Goal: Task Accomplishment & Management: Manage account settings

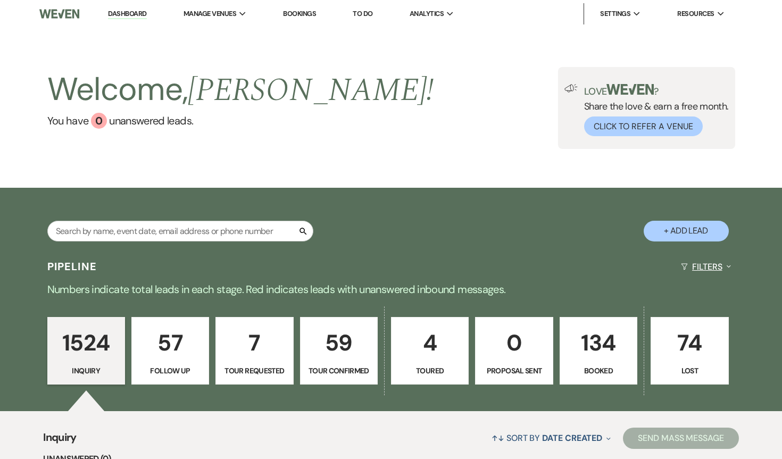
click at [720, 266] on button "Filters Expand" at bounding box center [705, 267] width 58 height 28
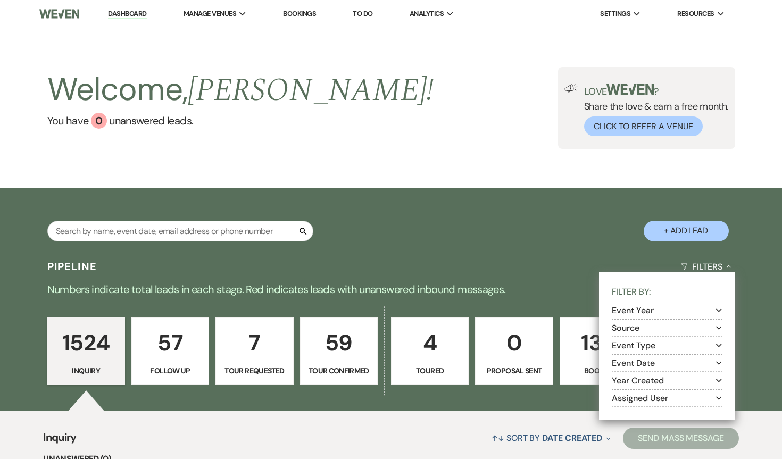
click at [722, 324] on div "Filter By: Event Year Expand Source Expand Event Type Expand Event Date Expand …" at bounding box center [667, 346] width 136 height 148
click at [717, 328] on icon "Expand" at bounding box center [719, 327] width 6 height 9
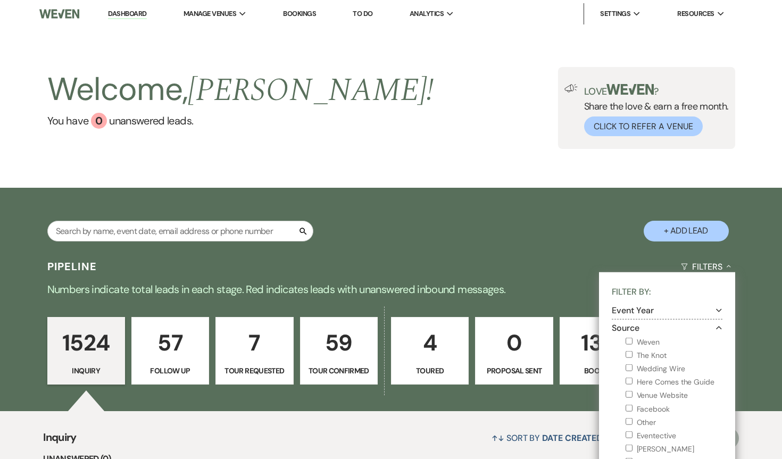
click at [631, 353] on input "The Knot" at bounding box center [628, 354] width 7 height 7
checkbox input "true"
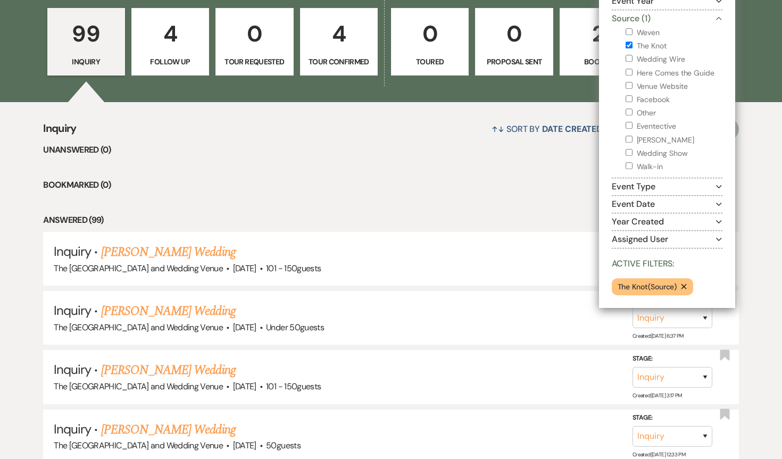
scroll to position [310, 0]
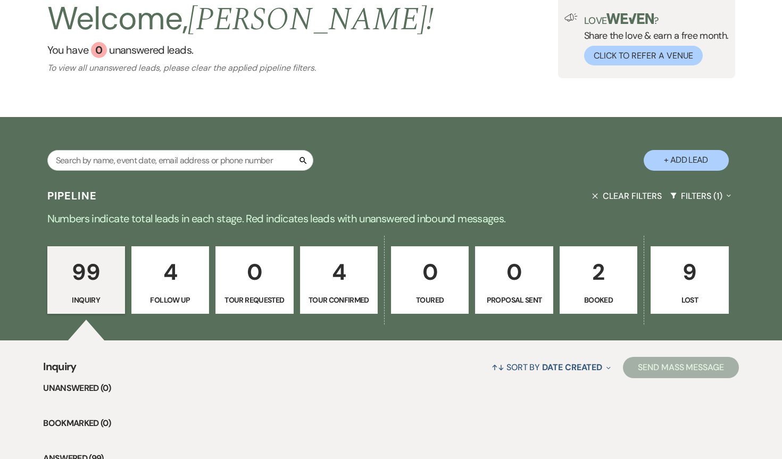
scroll to position [62, 0]
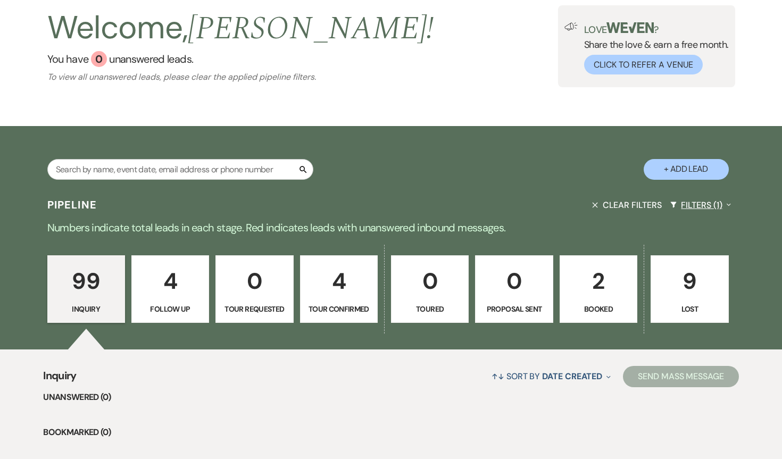
click at [726, 203] on icon "Expand" at bounding box center [728, 204] width 4 height 9
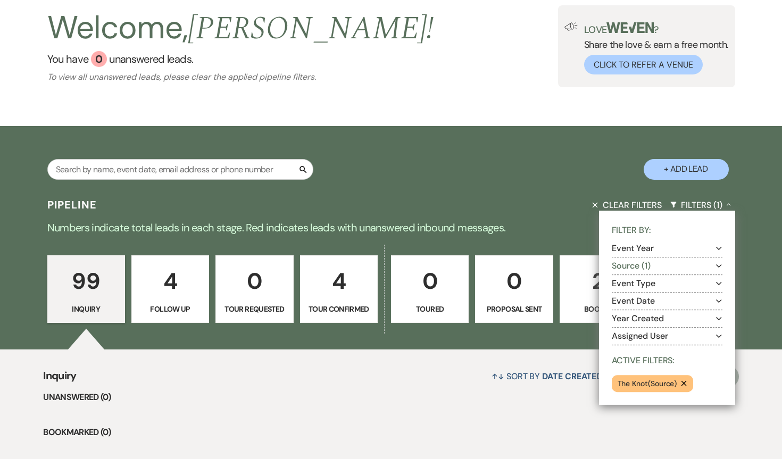
click at [718, 264] on icon "Expand" at bounding box center [719, 266] width 6 height 9
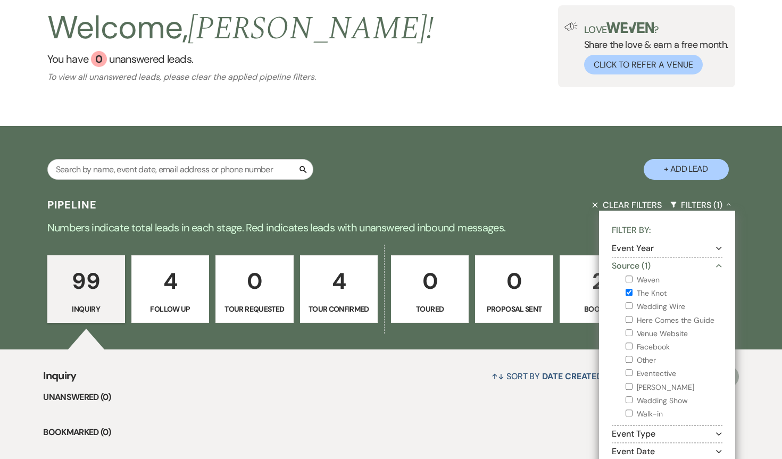
click at [626, 291] on input "The Knot" at bounding box center [628, 292] width 7 height 7
checkbox input "false"
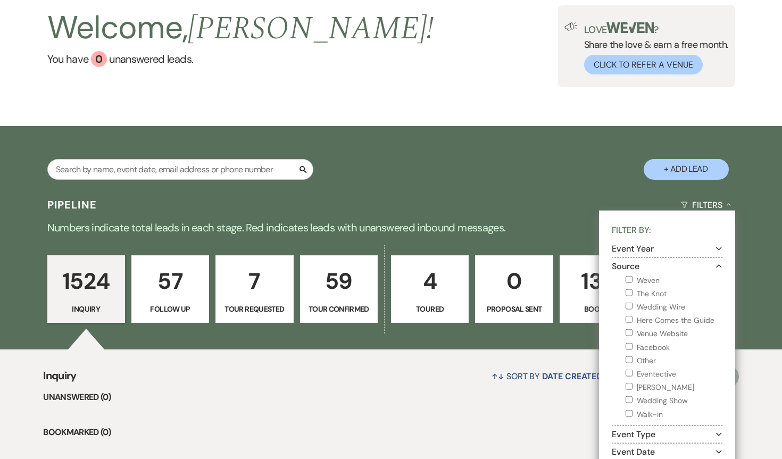
click at [627, 305] on input "Wedding Wire" at bounding box center [628, 306] width 7 height 7
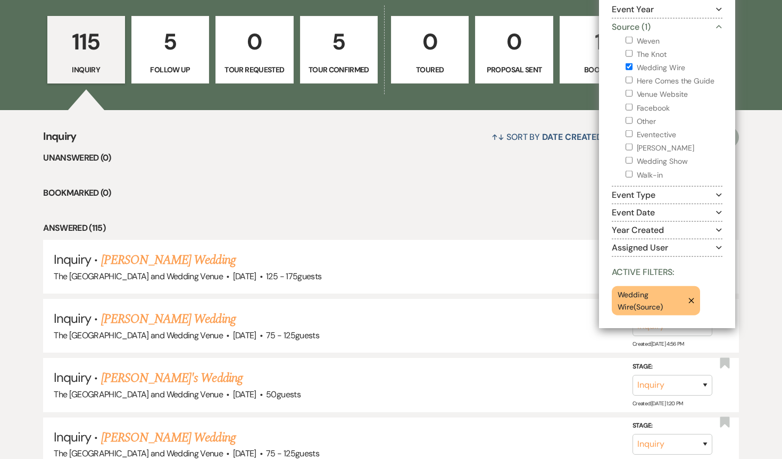
scroll to position [300, 0]
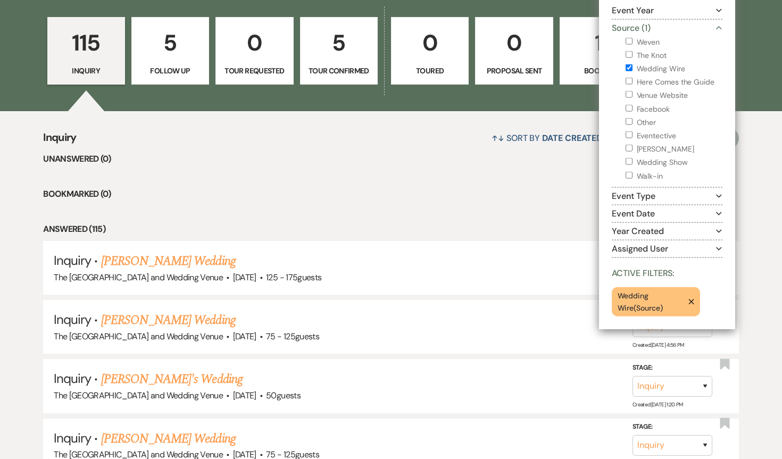
click at [629, 66] on input "Wedding Wire" at bounding box center [628, 67] width 7 height 7
checkbox input "false"
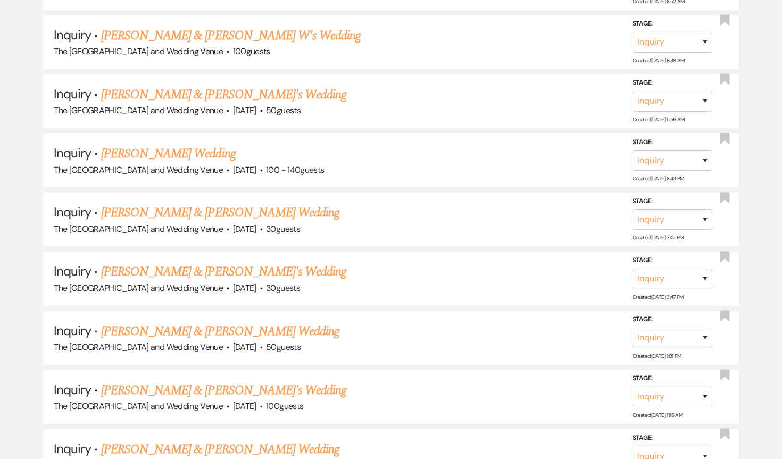
scroll to position [11398, 0]
